Goal: Navigation & Orientation: Find specific page/section

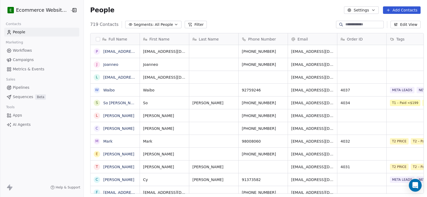
scroll to position [4, 4]
